Goal: Navigation & Orientation: Find specific page/section

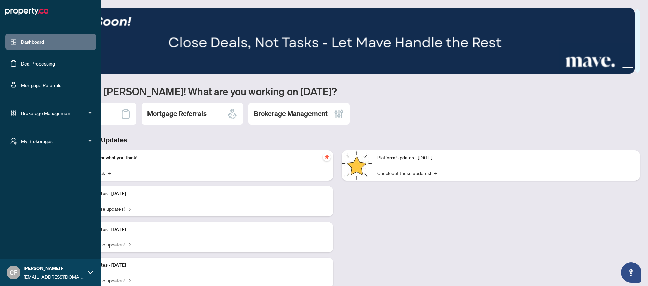
click at [24, 140] on span "My Brokerages" at bounding box center [56, 140] width 70 height 7
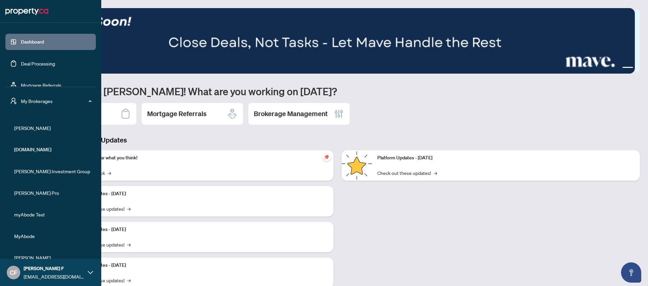
click at [28, 128] on span "[PERSON_NAME]" at bounding box center [52, 127] width 77 height 7
